Goal: Task Accomplishment & Management: Manage account settings

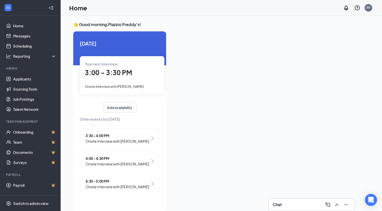
click at [108, 72] on span "3:00 - 3:30 PM" at bounding box center [108, 72] width 47 height 8
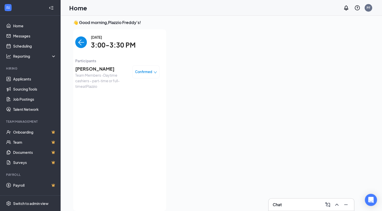
click at [99, 70] on span "[PERSON_NAME]" at bounding box center [101, 68] width 53 height 7
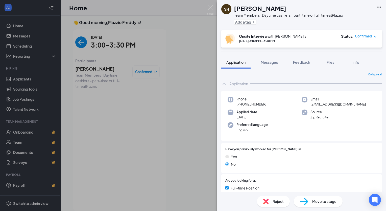
click at [96, 36] on div "SH [PERSON_NAME] Team Members -Daytime cashiers – part-time or full-time at Pla…" at bounding box center [193, 105] width 386 height 211
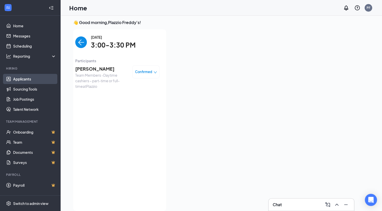
click at [26, 77] on link "Applicants" at bounding box center [34, 79] width 43 height 10
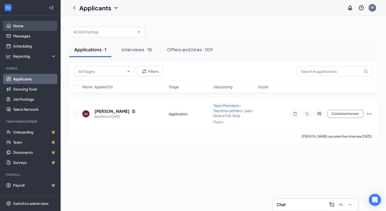
click at [25, 27] on link "Home" at bounding box center [34, 26] width 43 height 10
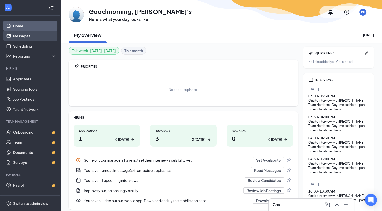
click at [29, 37] on link "Messages" at bounding box center [34, 36] width 43 height 10
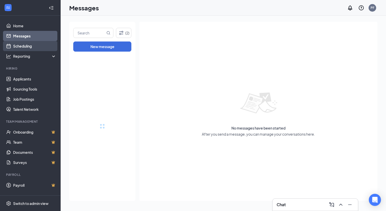
click at [25, 47] on link "Scheduling" at bounding box center [34, 46] width 43 height 10
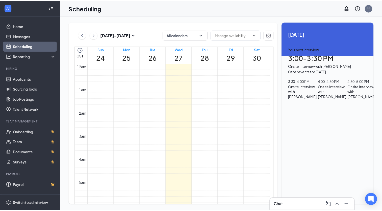
scroll to position [249, 0]
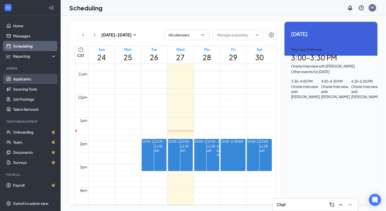
click at [29, 82] on link "Applicants" at bounding box center [34, 79] width 43 height 10
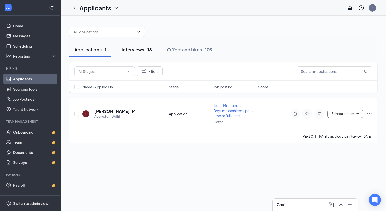
click at [136, 46] on button "Interviews · 18" at bounding box center [137, 49] width 40 height 15
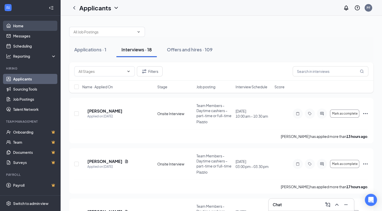
click at [19, 29] on link "Home" at bounding box center [34, 26] width 43 height 10
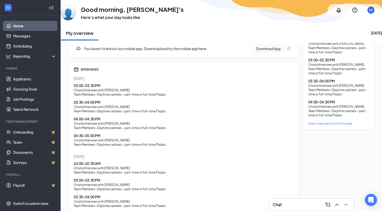
scroll to position [198, 0]
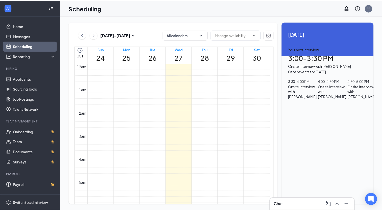
scroll to position [249, 0]
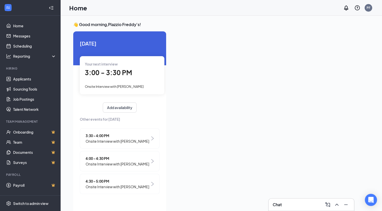
click at [132, 139] on span "Onsite Interview with [PERSON_NAME]" at bounding box center [118, 141] width 64 height 6
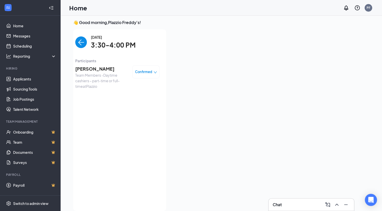
click at [94, 67] on span "[PERSON_NAME]" at bounding box center [101, 68] width 53 height 7
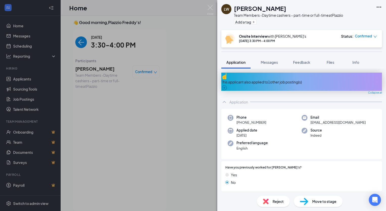
click at [144, 25] on div "LW [PERSON_NAME] Team Members -Daytime cashiers – part-time or full-time at Pla…" at bounding box center [193, 105] width 386 height 211
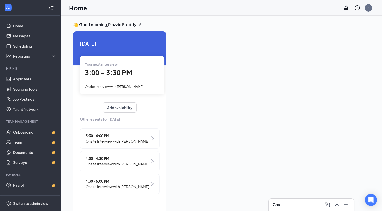
click at [111, 163] on span "Onsite Interview with [PERSON_NAME]" at bounding box center [118, 164] width 64 height 6
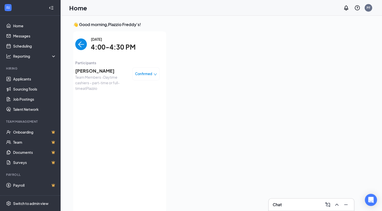
scroll to position [2, 0]
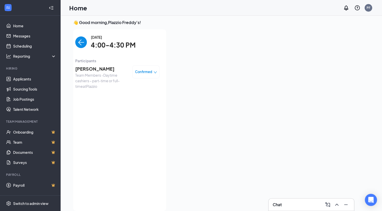
click at [93, 69] on span "[PERSON_NAME]" at bounding box center [101, 68] width 53 height 7
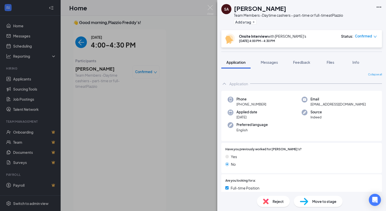
click at [135, 147] on div "SA Selene Alonso Team Members -Daytime cashiers – part-time or full-time at Pla…" at bounding box center [193, 105] width 386 height 211
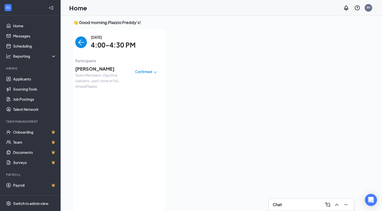
click at [79, 8] on h1 "Home" at bounding box center [78, 8] width 18 height 9
click at [54, 7] on div at bounding box center [51, 8] width 10 height 10
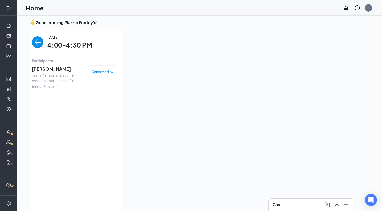
click at [10, 6] on icon "Expand" at bounding box center [8, 7] width 5 height 5
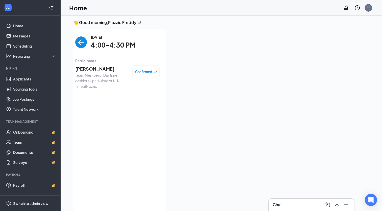
click at [10, 6] on icon "WorkstreamLogo" at bounding box center [8, 7] width 5 height 5
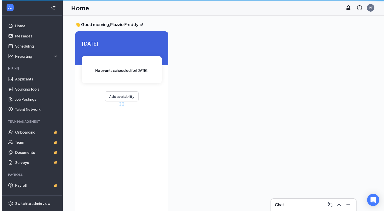
scroll to position [2, 0]
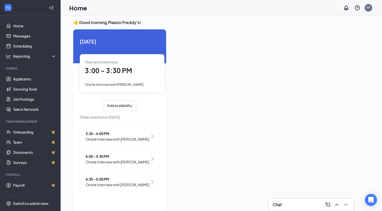
click at [113, 177] on span "4:30 - 5:00 PM" at bounding box center [118, 179] width 64 height 6
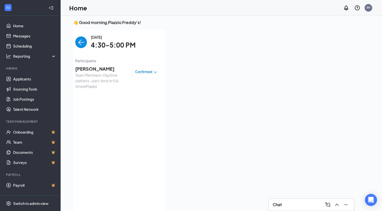
click at [95, 66] on span "[PERSON_NAME]" at bounding box center [101, 68] width 53 height 7
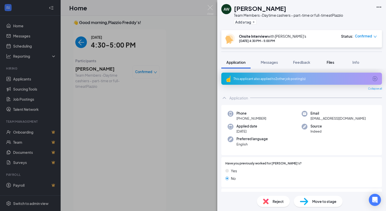
click at [331, 64] on span "Files" at bounding box center [331, 62] width 8 height 5
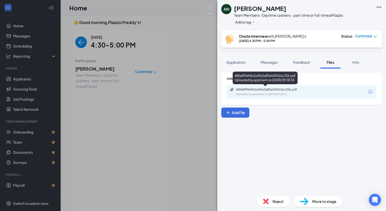
click at [281, 93] on div "Uploaded by applicant on Aug 23, 2025 at 09:58:36" at bounding box center [274, 94] width 76 height 4
